Goal: Find contact information: Find contact information

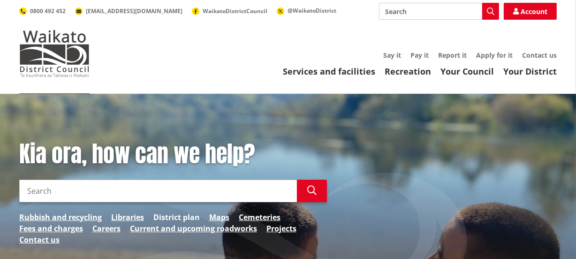
click at [182, 214] on link "District plan" at bounding box center [176, 217] width 46 height 11
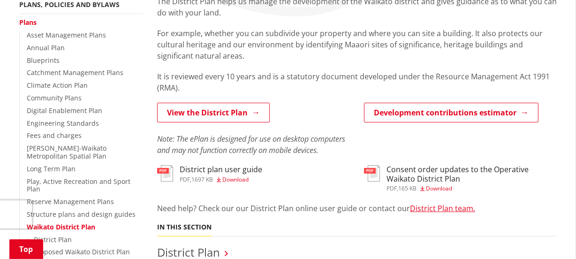
scroll to position [213, 0]
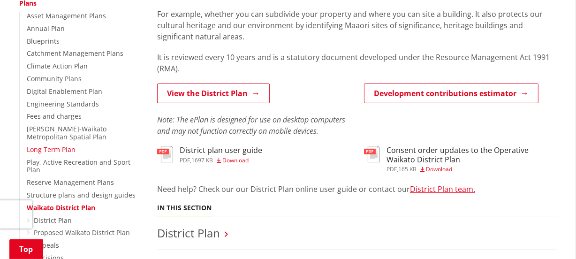
click at [62, 149] on link "Long Term Plan" at bounding box center [51, 149] width 49 height 9
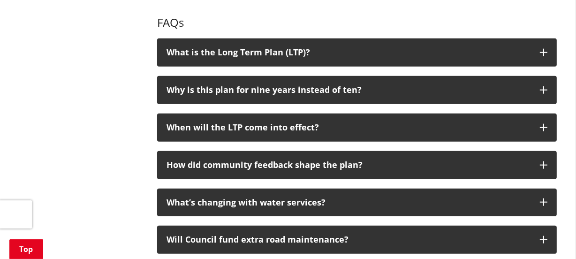
scroll to position [939, 0]
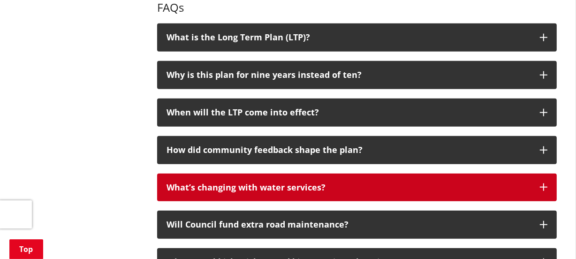
click at [540, 184] on icon "button" at bounding box center [544, 188] width 8 height 8
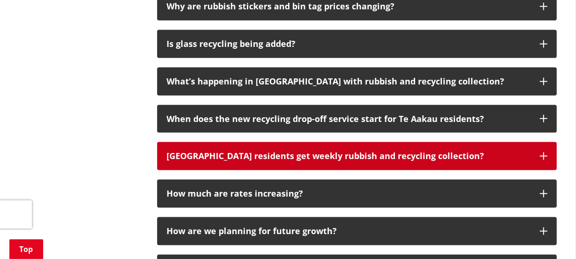
scroll to position [1280, 0]
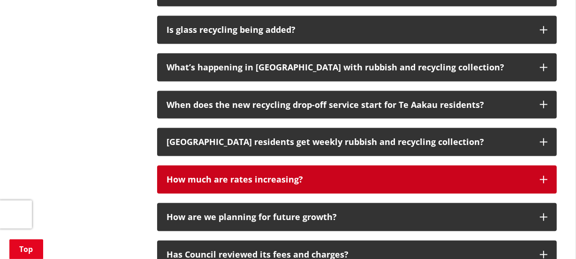
click at [542, 176] on icon "button" at bounding box center [544, 180] width 8 height 8
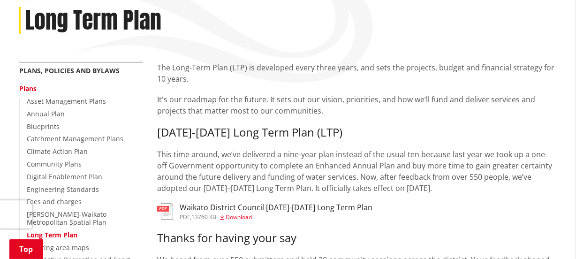
scroll to position [0, 0]
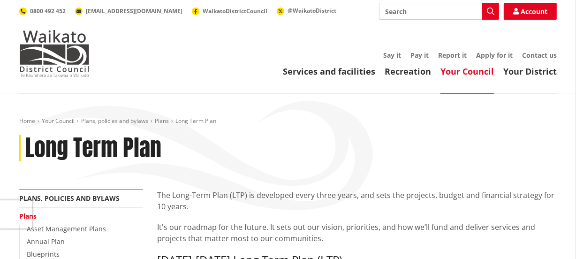
click at [413, 13] on input "Search" at bounding box center [439, 11] width 120 height 17
type input "targeted wastewater rates"
click at [494, 10] on icon "button" at bounding box center [491, 12] width 8 height 8
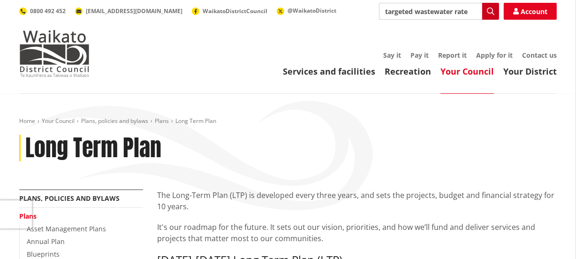
click at [489, 9] on icon "button" at bounding box center [491, 12] width 8 height 8
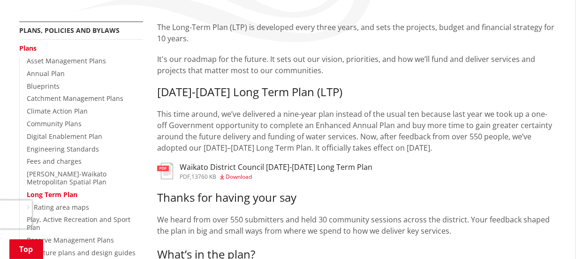
scroll to position [170, 0]
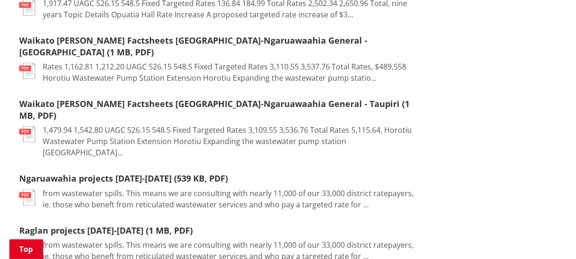
scroll to position [1152, 0]
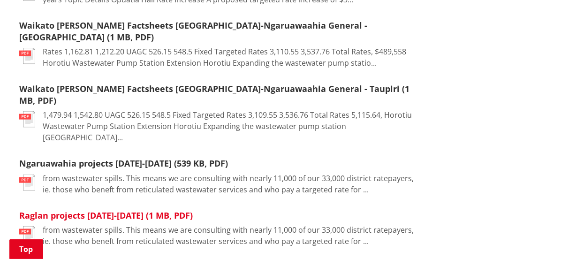
click at [97, 210] on link "Raglan projects 2017-2018 (1 MB, PDF)" at bounding box center [106, 215] width 174 height 11
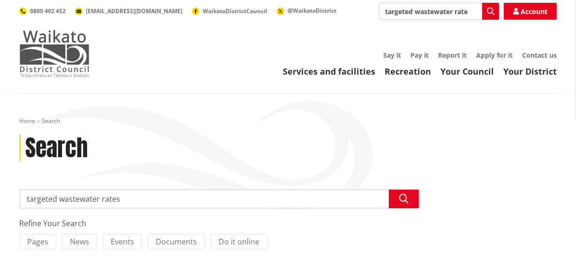
click at [73, 48] on img at bounding box center [54, 53] width 70 height 47
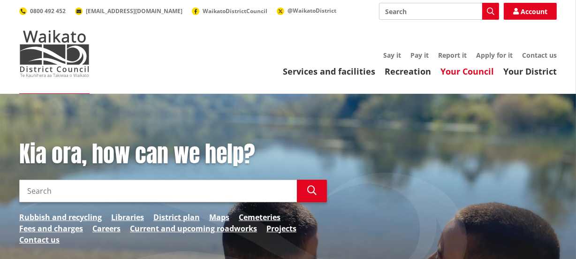
click at [478, 71] on link "Your Council" at bounding box center [468, 71] width 54 height 11
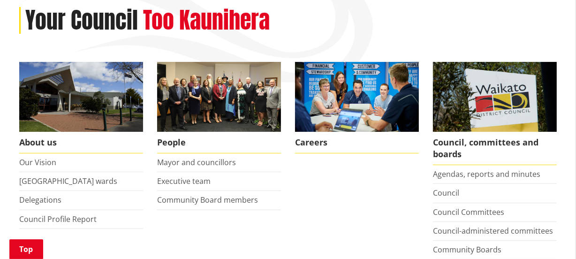
scroll to position [170, 0]
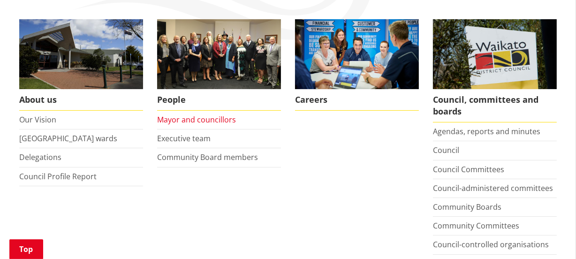
click at [218, 118] on link "Mayor and councillors" at bounding box center [196, 120] width 79 height 10
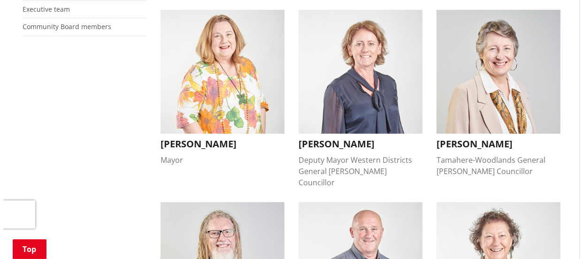
scroll to position [256, 0]
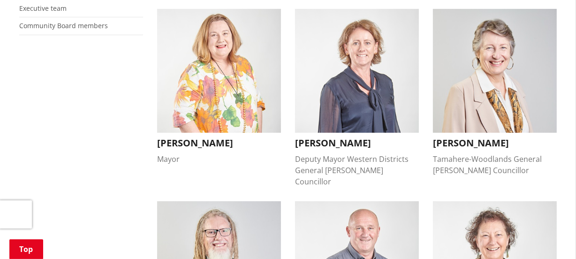
click at [210, 143] on h3 "[PERSON_NAME]" at bounding box center [219, 143] width 124 height 11
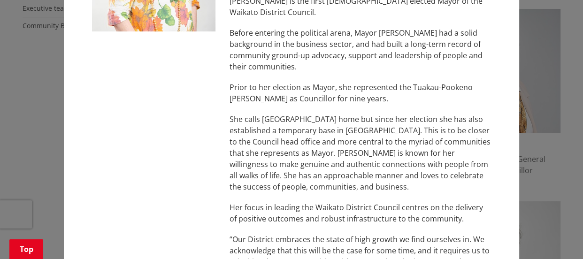
scroll to position [0, 0]
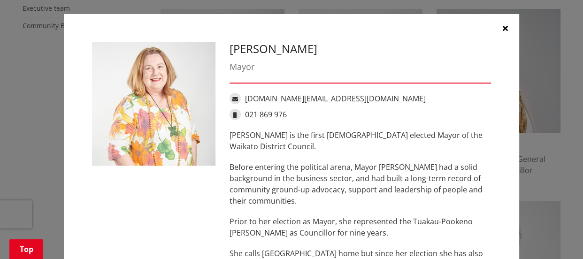
click at [306, 99] on link "[DOMAIN_NAME][EMAIL_ADDRESS][DOMAIN_NAME]" at bounding box center [335, 98] width 181 height 10
drag, startPoint x: 241, startPoint y: 97, endPoint x: 357, endPoint y: 102, distance: 116.0
click at [357, 102] on div "[DOMAIN_NAME][EMAIL_ADDRESS][DOMAIN_NAME]" at bounding box center [360, 98] width 261 height 11
copy link "[DOMAIN_NAME][EMAIL_ADDRESS][DOMAIN_NAME]"
